Goal: Task Accomplishment & Management: Complete application form

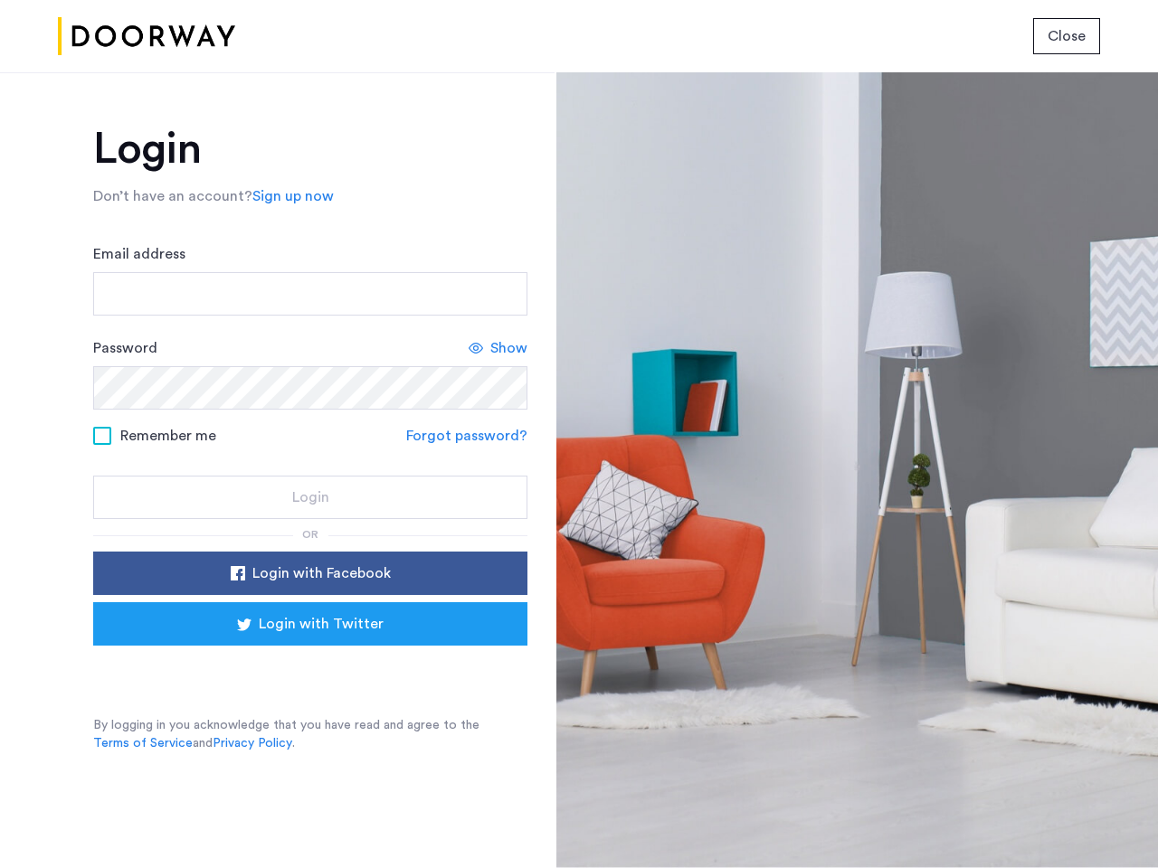
click at [1066, 36] on span "Close" at bounding box center [1066, 36] width 38 height 22
click at [289, 196] on link "Sign up now" at bounding box center [292, 196] width 81 height 22
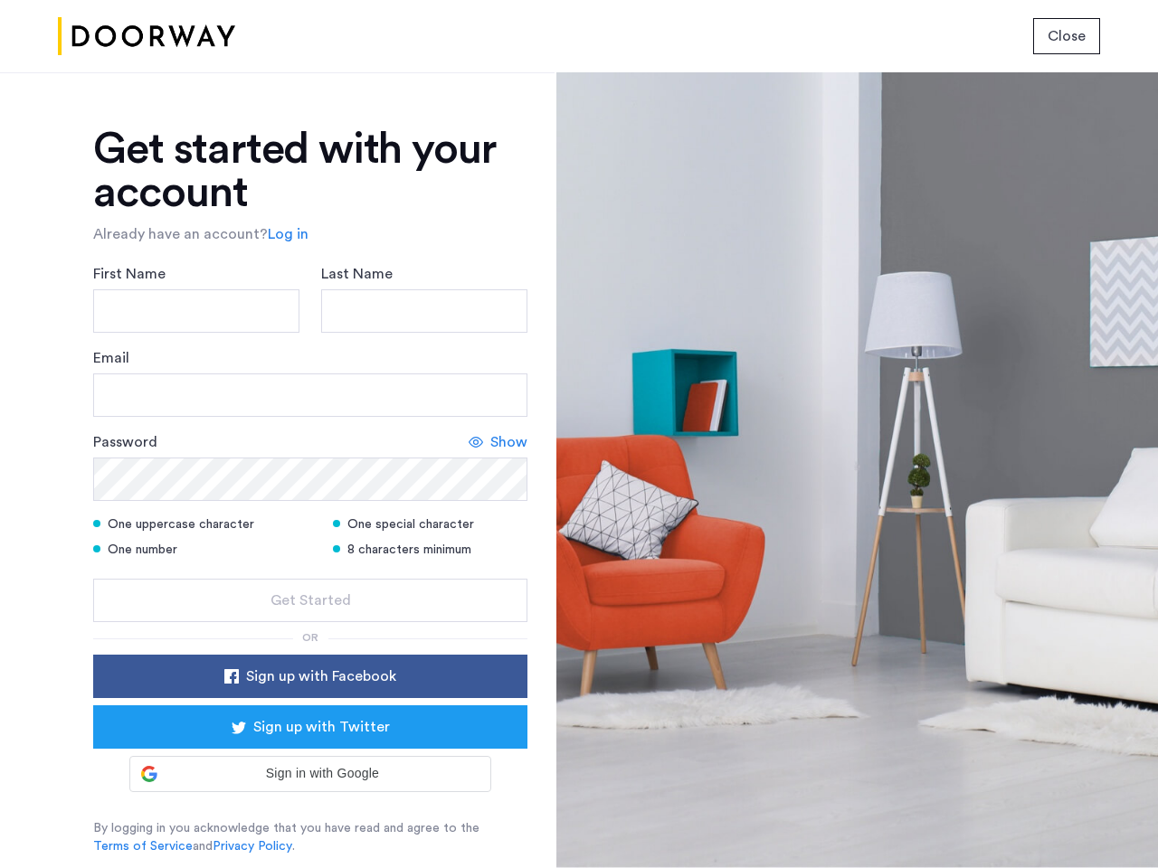
click at [498, 348] on div "Email" at bounding box center [310, 382] width 434 height 70
click at [469, 436] on icon at bounding box center [475, 442] width 14 height 14
click at [310, 573] on form "First Name Last Name Email Password Hide One uppercase character One special ch…" at bounding box center [310, 442] width 434 height 359
click at [310, 624] on div "Get started with your account Already have an account? Log in First Name Last N…" at bounding box center [310, 492] width 434 height 728
